Goal: Check status: Check status

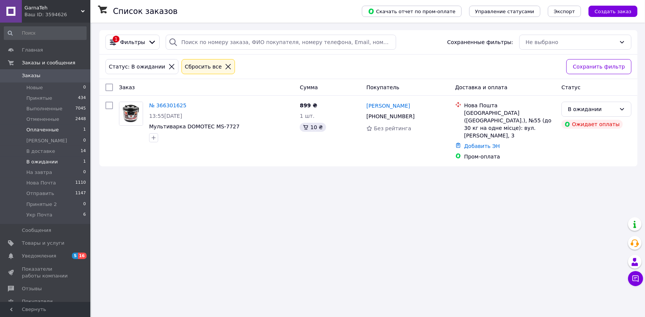
click at [49, 130] on span "Оплаченные" at bounding box center [42, 130] width 32 height 7
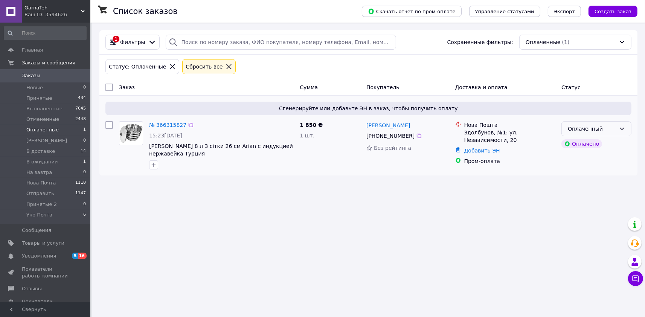
click at [620, 130] on icon at bounding box center [622, 129] width 6 height 6
click at [583, 144] on li "Принят" at bounding box center [596, 145] width 69 height 14
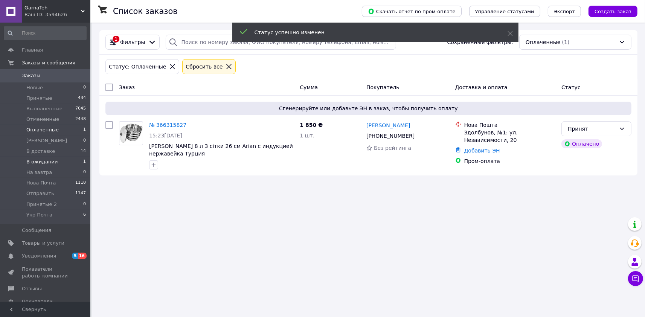
click at [40, 162] on span "В ожидании" at bounding box center [42, 162] width 32 height 7
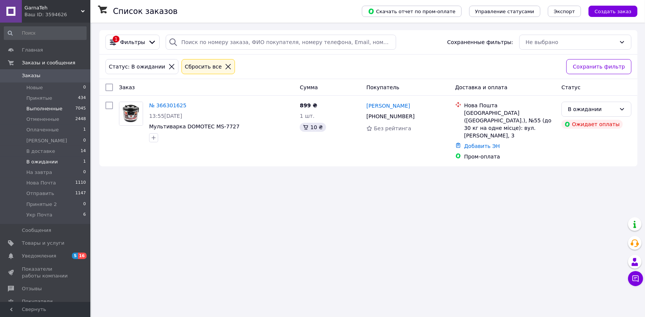
click at [54, 107] on span "Выполненные" at bounding box center [44, 108] width 36 height 7
